Goal: Navigation & Orientation: Find specific page/section

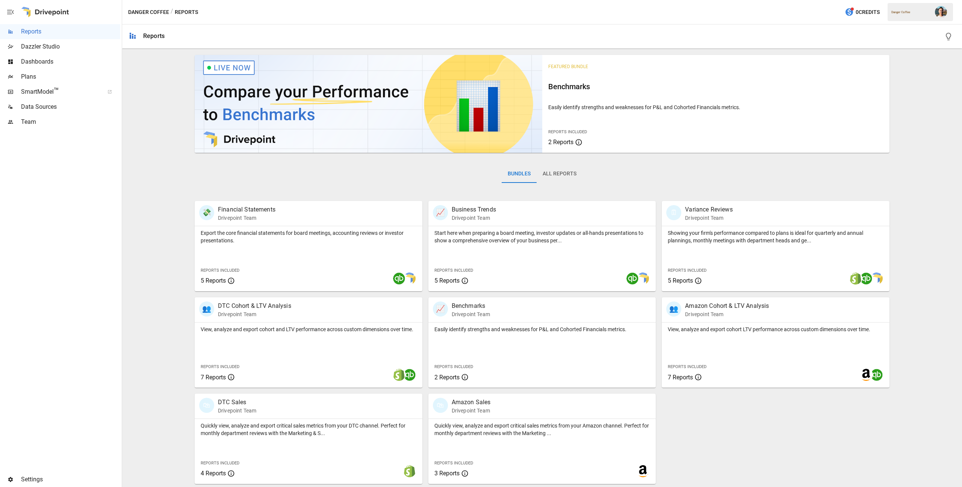
click at [75, 116] on div "Team" at bounding box center [60, 121] width 120 height 15
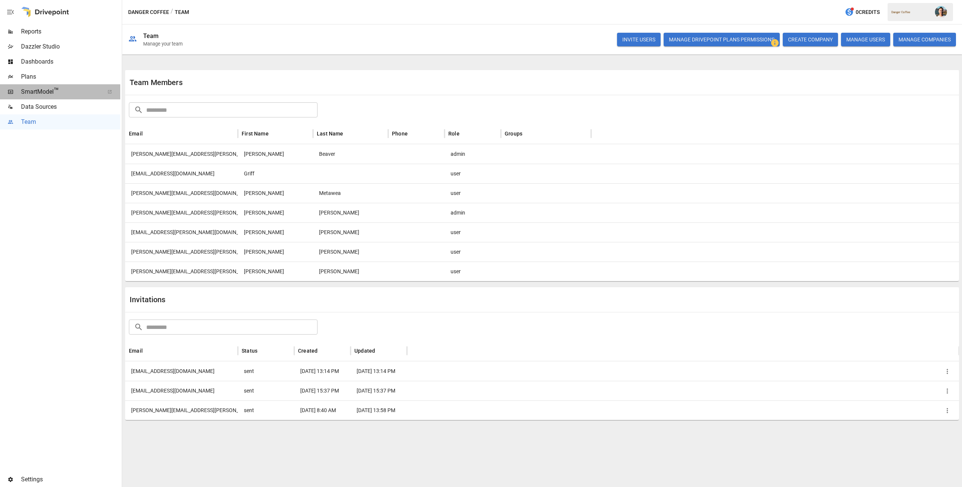
click at [82, 92] on span "SmartModel ™" at bounding box center [60, 91] width 78 height 9
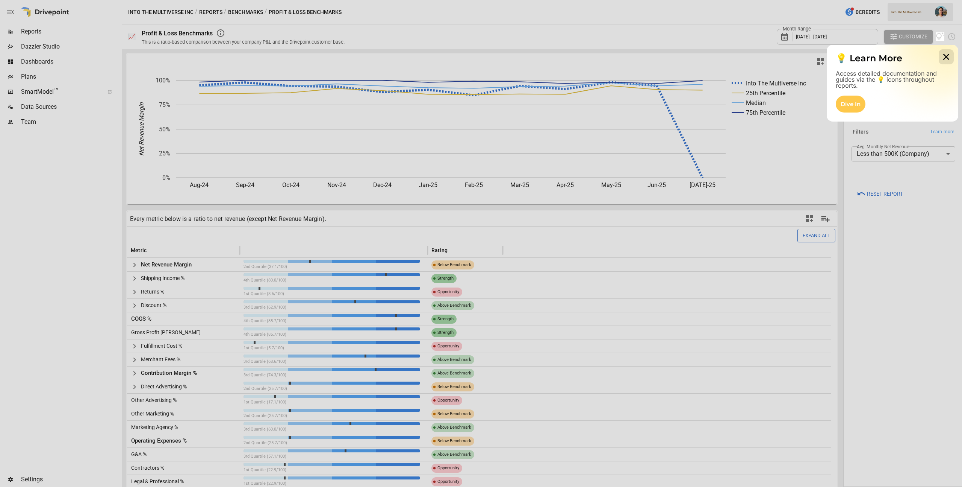
click at [947, 56] on icon at bounding box center [946, 56] width 15 height 15
